Goal: Information Seeking & Learning: Learn about a topic

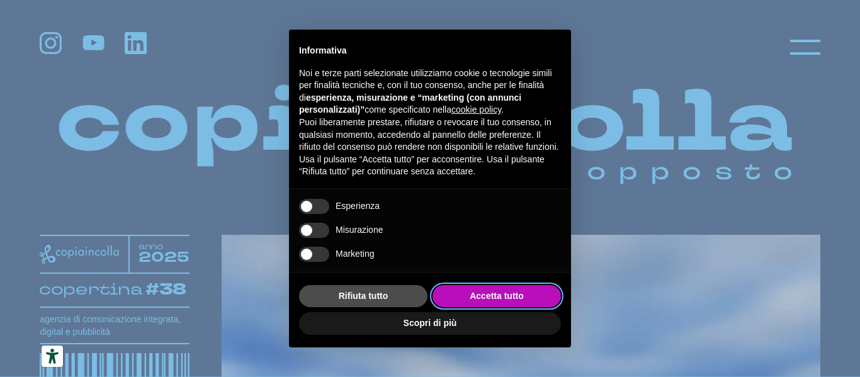
click at [477, 297] on button "Accetta tutto" at bounding box center [497, 296] width 128 height 23
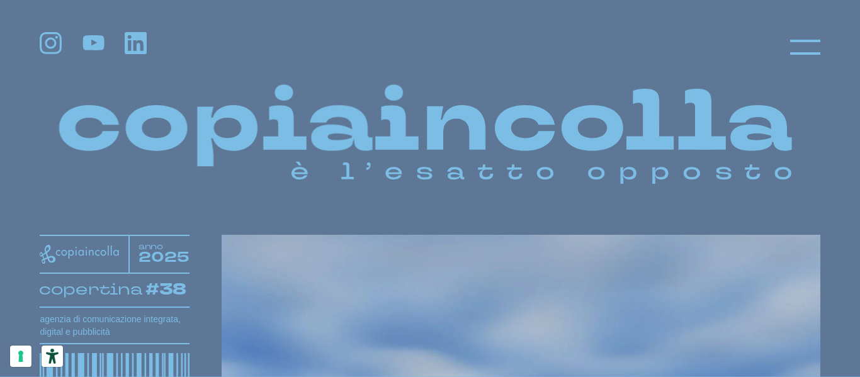
drag, startPoint x: 477, startPoint y: 297, endPoint x: 549, endPoint y: 123, distance: 188.0
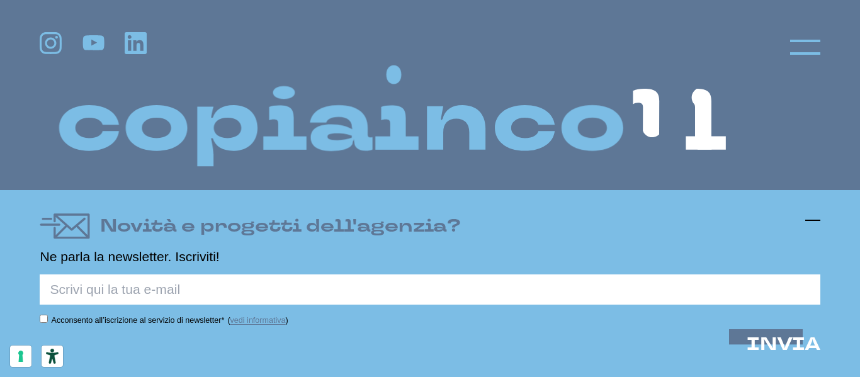
click at [808, 220] on line at bounding box center [812, 220] width 15 height 0
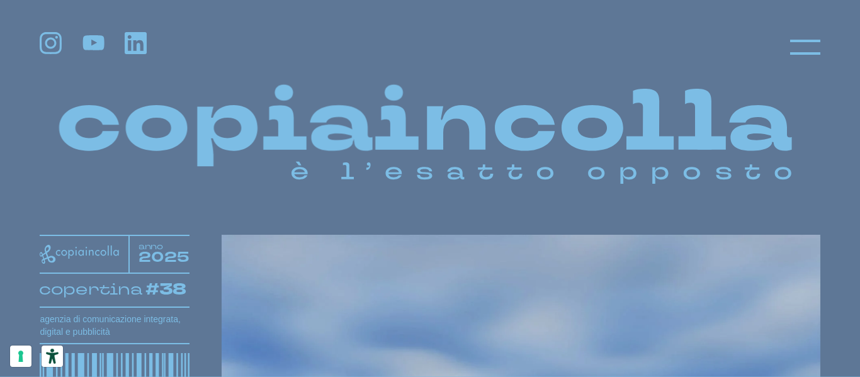
click at [727, 71] on header at bounding box center [430, 38] width 860 height 77
drag, startPoint x: 615, startPoint y: 161, endPoint x: 629, endPoint y: 360, distance: 198.8
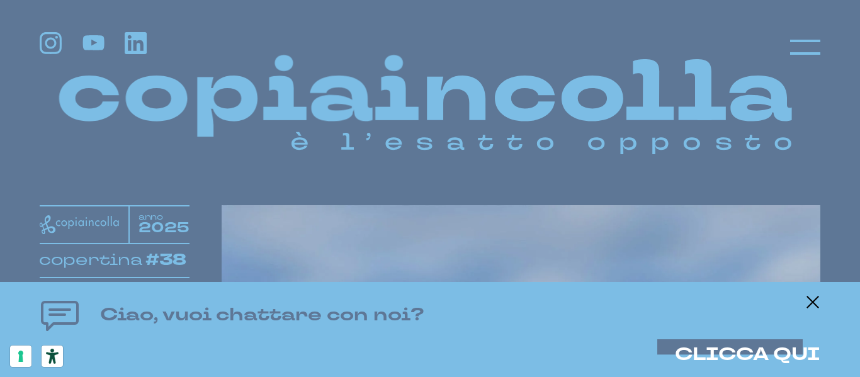
click at [821, 303] on div "Ciao, vuoi chattare con noi? CLICCA QUI" at bounding box center [430, 329] width 860 height 95
click at [817, 302] on line at bounding box center [812, 302] width 15 height 0
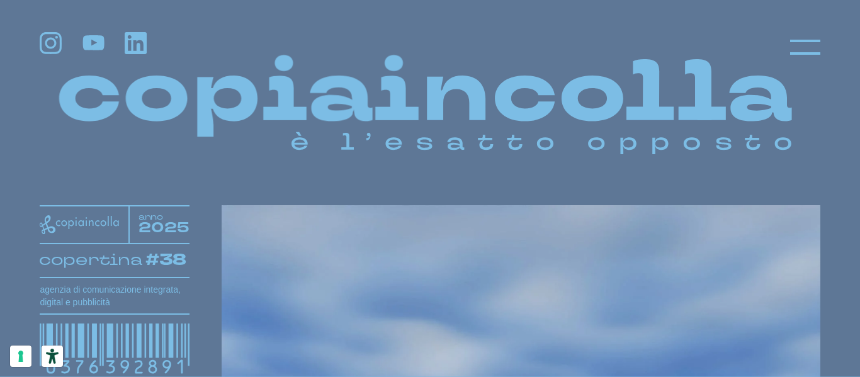
drag, startPoint x: 849, startPoint y: 22, endPoint x: 547, endPoint y: 293, distance: 405.8
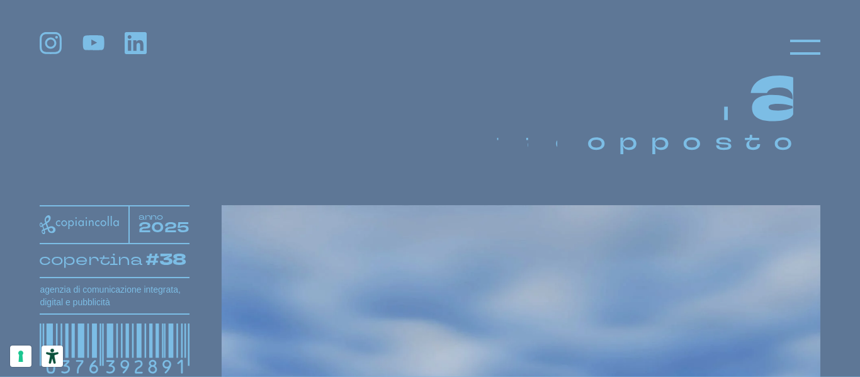
drag, startPoint x: 547, startPoint y: 293, endPoint x: 504, endPoint y: 275, distance: 46.3
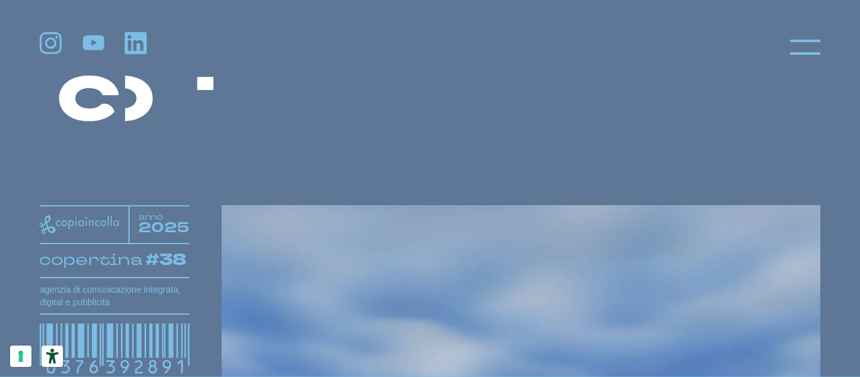
click at [397, 106] on icon at bounding box center [393, 91] width 25 height 31
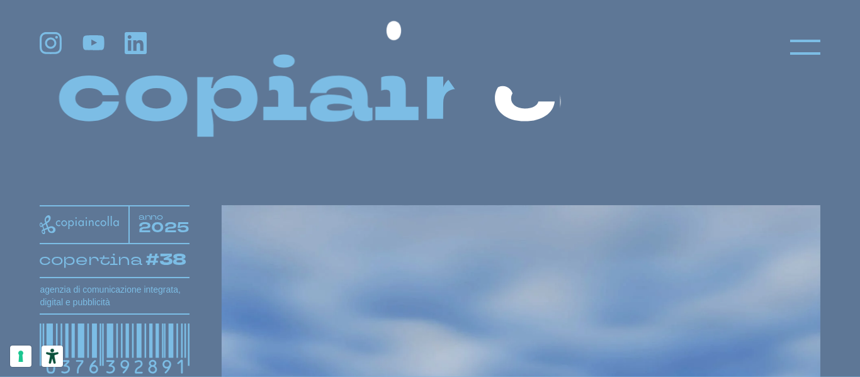
click at [470, 58] on div at bounding box center [430, 47] width 780 height 30
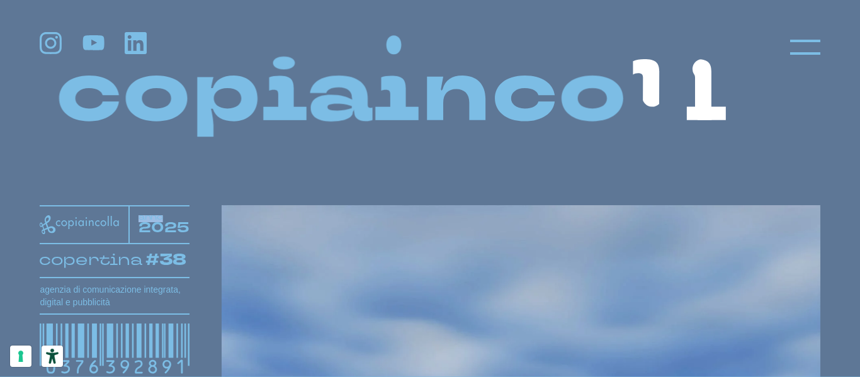
drag, startPoint x: 470, startPoint y: 58, endPoint x: 575, endPoint y: -50, distance: 151.0
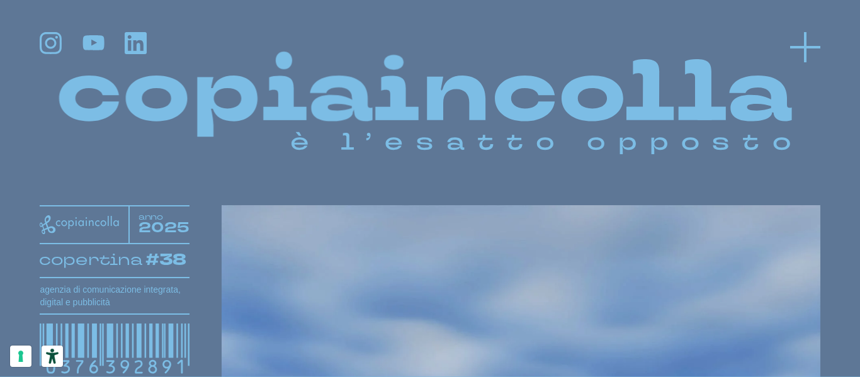
click at [807, 41] on icon at bounding box center [805, 47] width 30 height 30
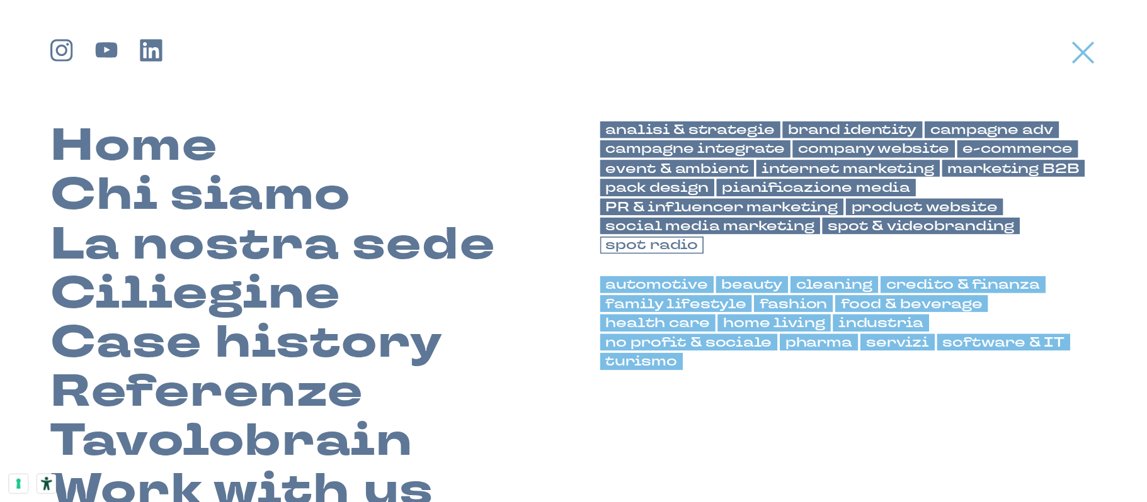
scroll to position [29, 0]
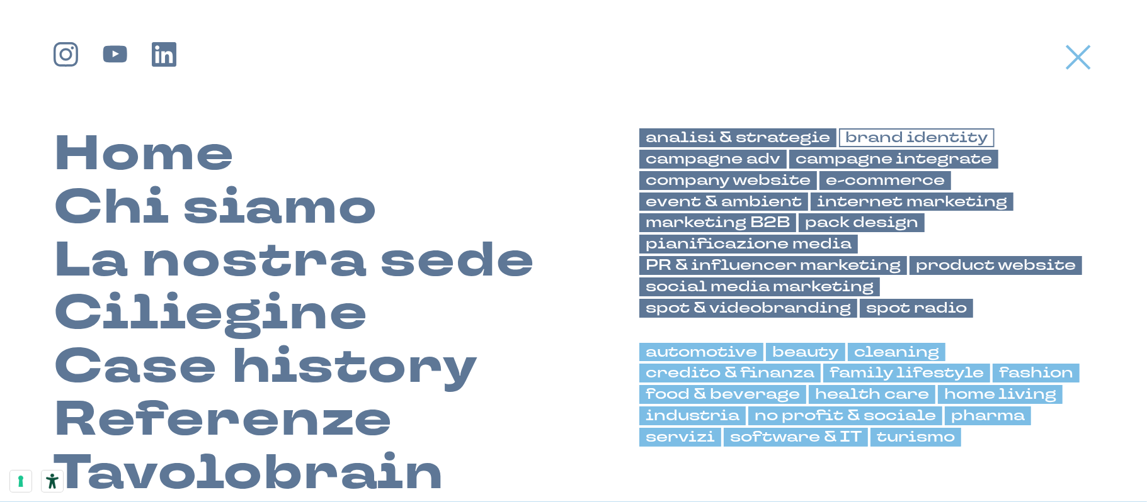
click at [859, 132] on link "brand identity" at bounding box center [917, 137] width 156 height 19
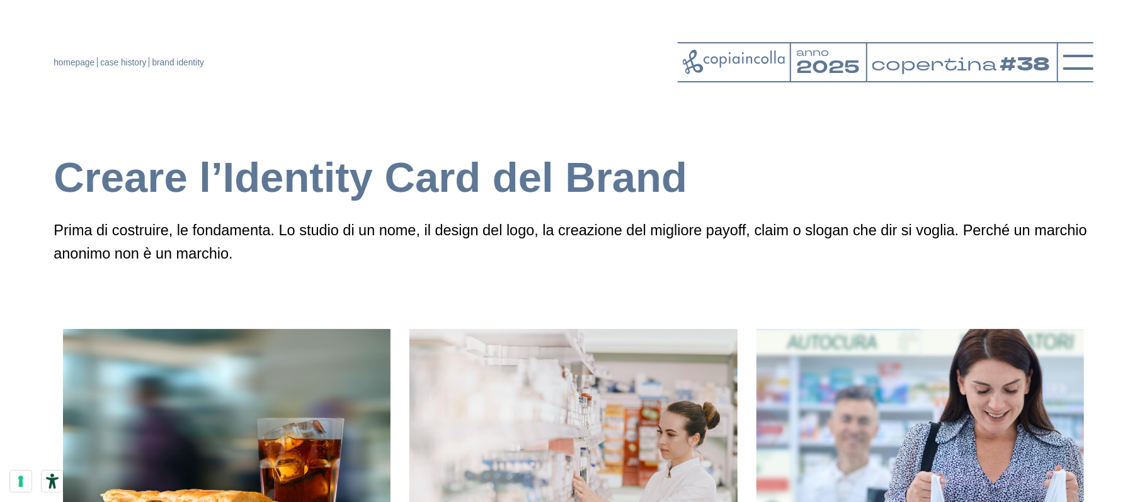
drag, startPoint x: 900, startPoint y: 194, endPoint x: 910, endPoint y: 133, distance: 61.4
click at [898, 169] on h1 "Creare l’Identity Card del Brand" at bounding box center [574, 177] width 1040 height 53
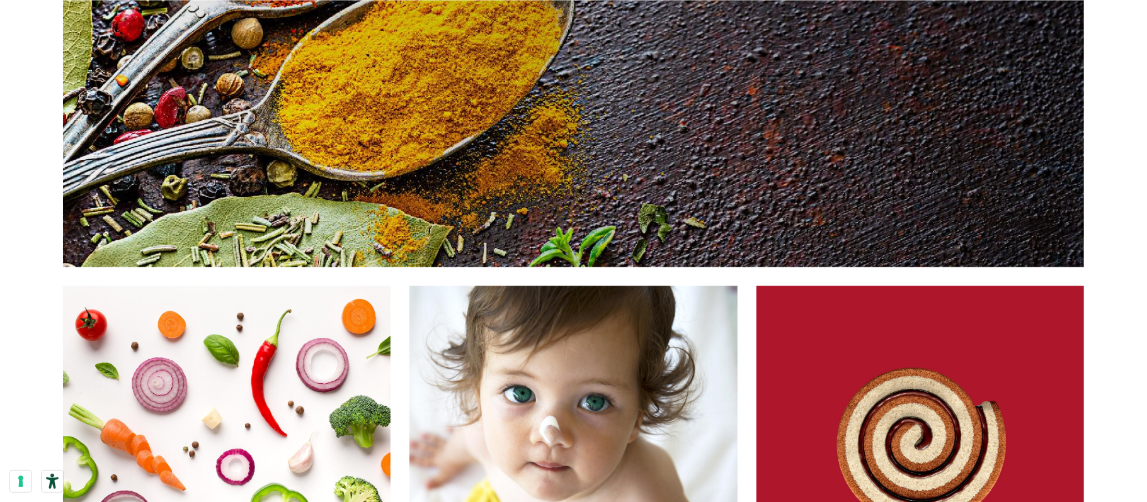
drag, startPoint x: 1113, startPoint y: 213, endPoint x: 1104, endPoint y: 145, distance: 68.7
click at [1104, 145] on div "Creare l’Identity Card del Brand Prima di costruire, le fondamenta. Lo studio d…" at bounding box center [573, 179] width 1147 height 3949
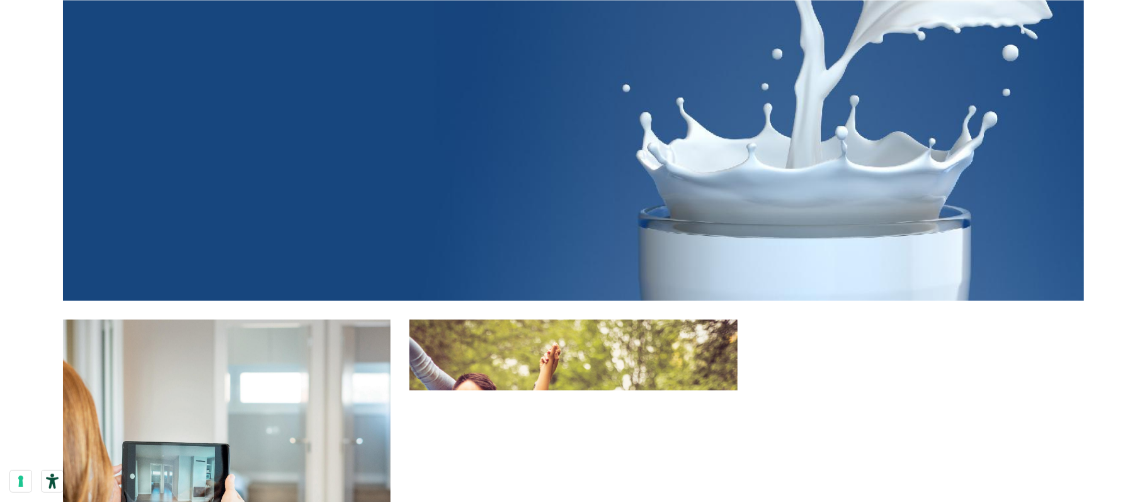
scroll to position [5283, 0]
